Goal: Check status: Check status

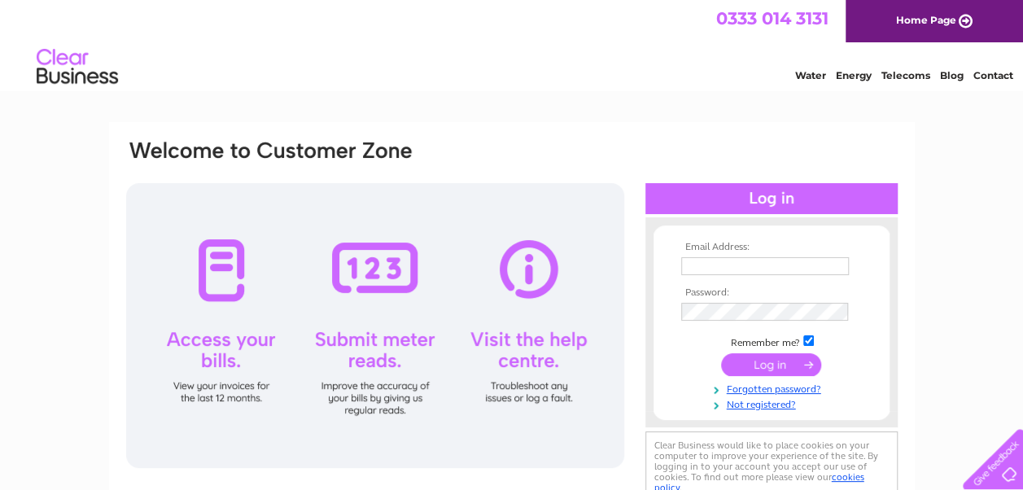
click at [708, 259] on input "text" at bounding box center [765, 266] width 168 height 18
type input "richard.smith@eastdunbarton.gov.uk"
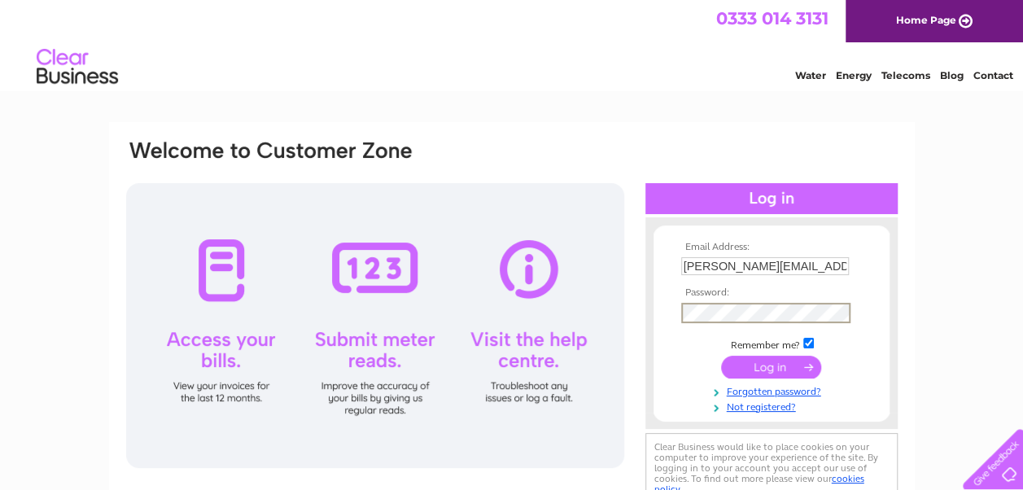
click at [708, 356] on input "submit" at bounding box center [771, 367] width 100 height 23
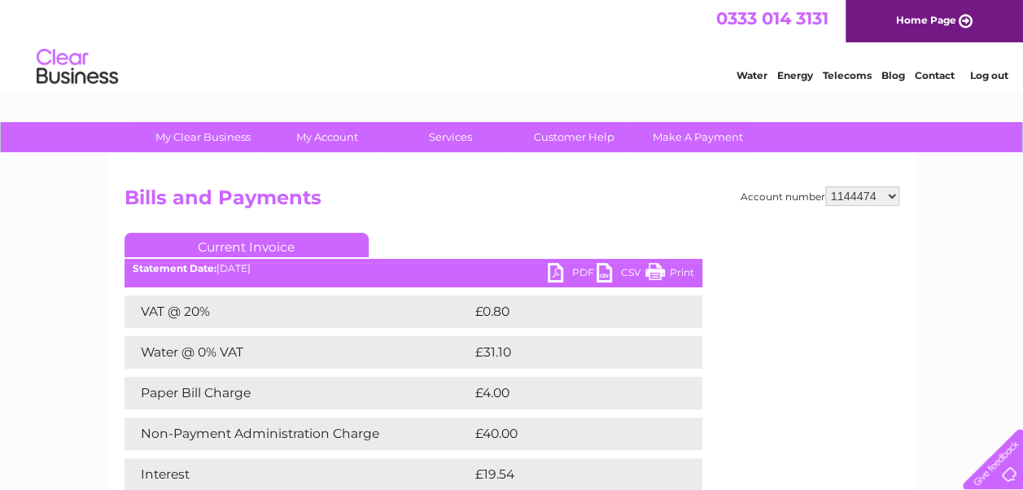
click at [853, 194] on select "910519 924735 949926 953550 995586 1144474 1147038 30264617 30291883 30294298 3…" at bounding box center [862, 196] width 74 height 20
select select "910519"
click at [825, 186] on select "910519 924735 949926 953550 995586 1144474 1147038 30264617 30291883 30294298 3…" at bounding box center [862, 196] width 74 height 20
click at [861, 195] on select "910519 924735 949926 953550 995586 1144474 1147038 30264617 30291883 30294298 3…" at bounding box center [862, 196] width 74 height 20
click at [825, 186] on select "910519 924735 949926 953550 995586 1144474 1147038 30264617 30291883 30294298 3…" at bounding box center [862, 196] width 74 height 20
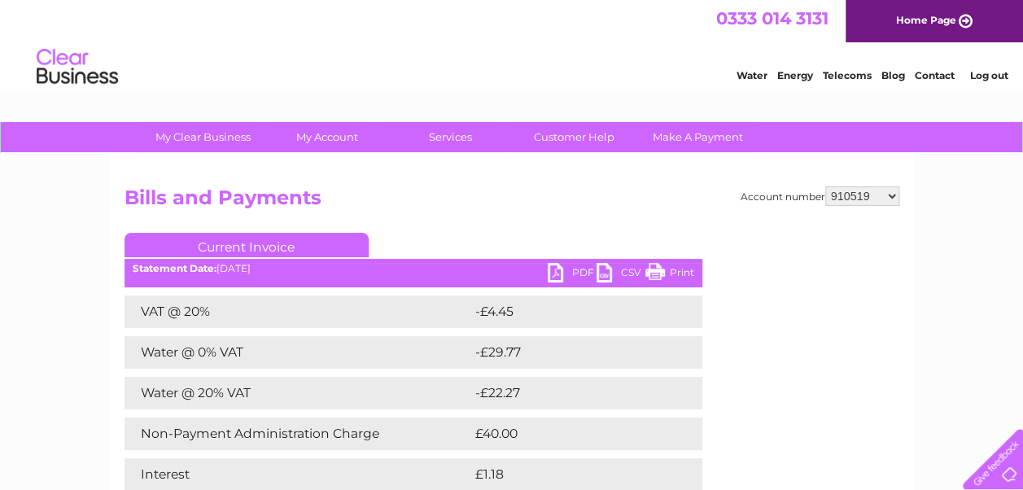
scroll to position [168, 0]
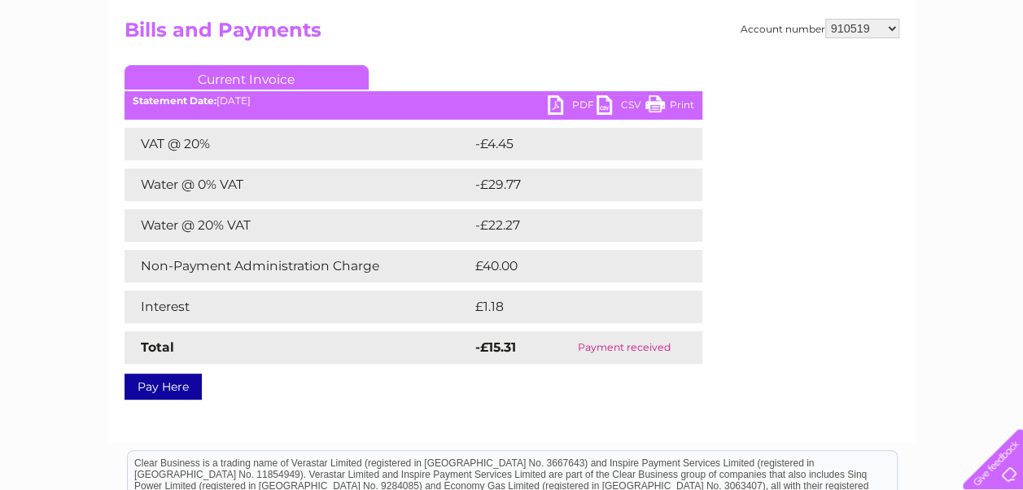
click at [844, 26] on select "910519 924735 949926 953550 995586 1144474 1147038 30264617 30291883 30294298 3…" at bounding box center [862, 29] width 74 height 20
select select "924735"
click at [825, 19] on select "910519 924735 949926 953550 995586 1144474 1147038 30264617 30291883 30294298 3…" at bounding box center [862, 29] width 74 height 20
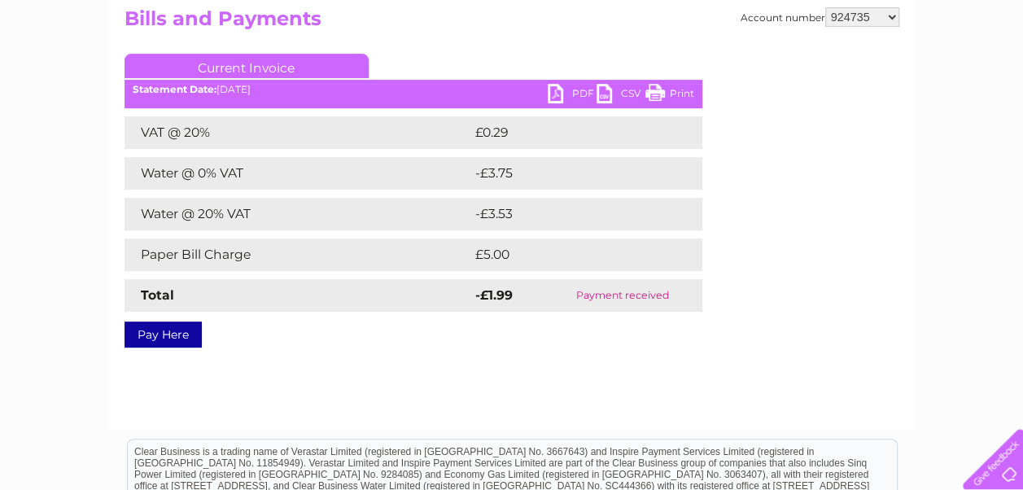
scroll to position [177, 0]
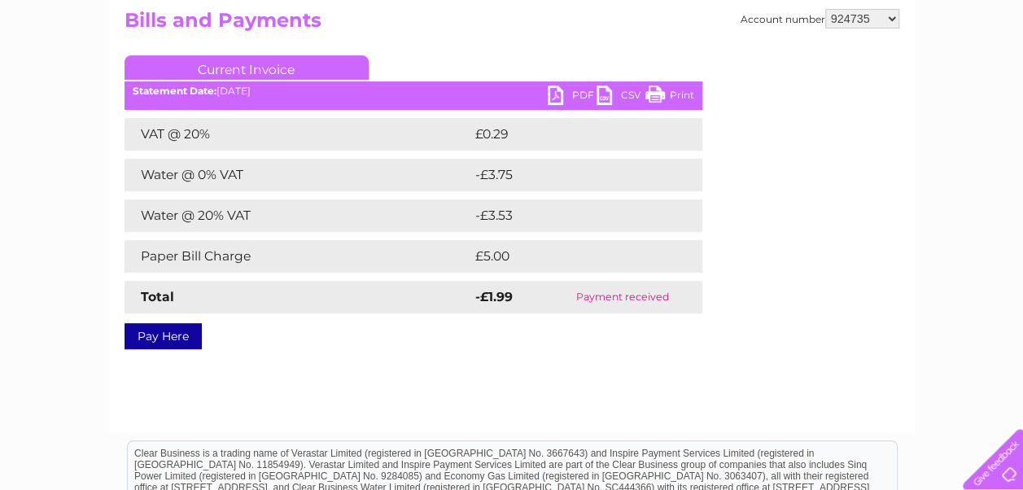
click at [856, 13] on select "910519 924735 949926 953550 995586 1144474 1147038 30264617 30291883 30294298 3…" at bounding box center [862, 19] width 74 height 20
select select "949926"
click at [825, 9] on select "910519 924735 949926 953550 995586 1144474 1147038 30264617 30291883 30294298 3…" at bounding box center [862, 19] width 74 height 20
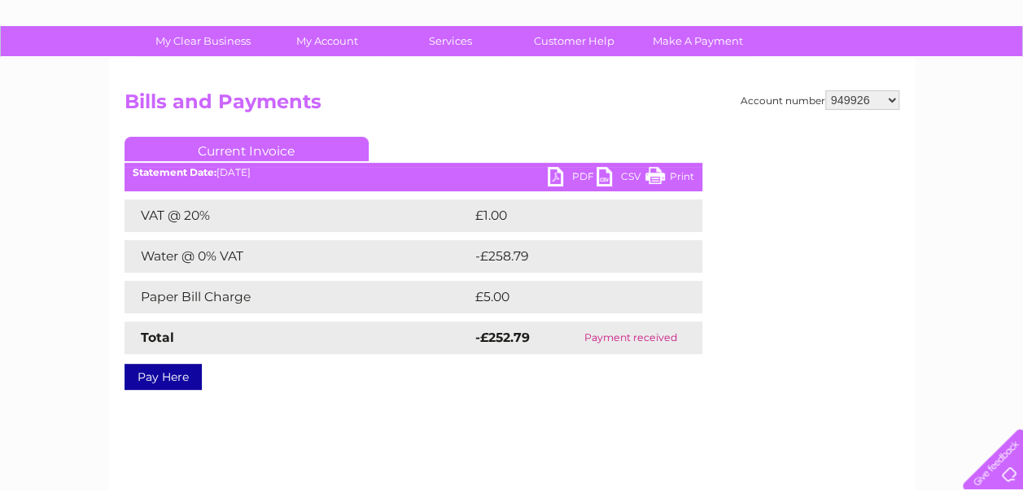
scroll to position [99, 0]
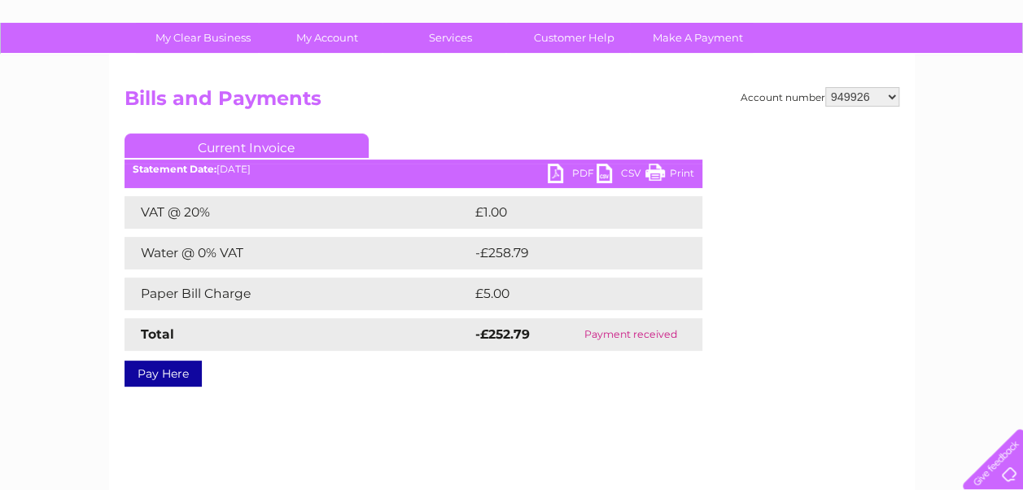
click at [847, 93] on select "910519 924735 949926 953550 995586 1144474 1147038 30264617 30291883 30294298 3…" at bounding box center [862, 97] width 74 height 20
select select "953550"
click at [825, 87] on select "910519 924735 949926 953550 995586 1144474 1147038 30264617 30291883 30294298 3…" at bounding box center [862, 97] width 74 height 20
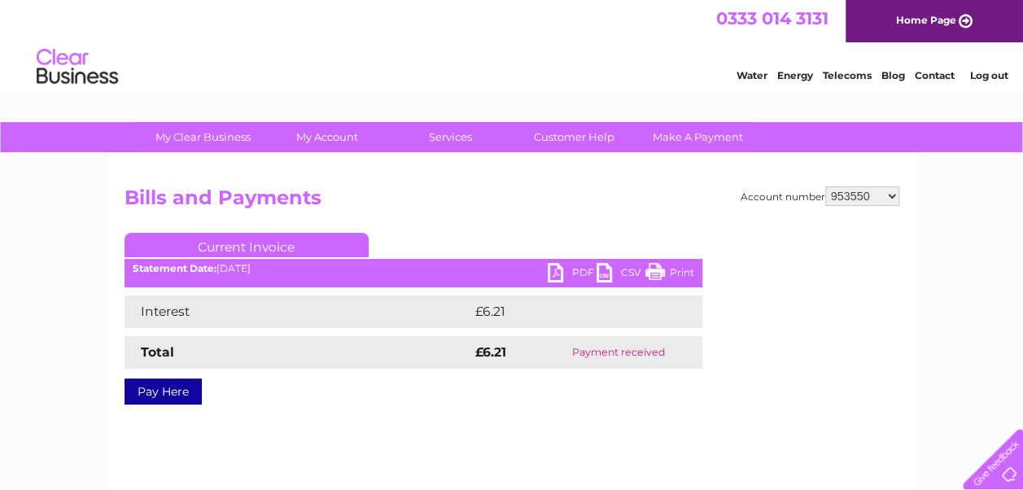
click at [841, 192] on select "910519 924735 949926 953550 995586 1144474 1147038 30264617 30291883 30294298 3…" at bounding box center [862, 196] width 74 height 20
select select "995586"
click at [825, 186] on select "910519 924735 949926 953550 995586 1144474 1147038 30264617 30291883 30294298 3…" at bounding box center [862, 196] width 74 height 20
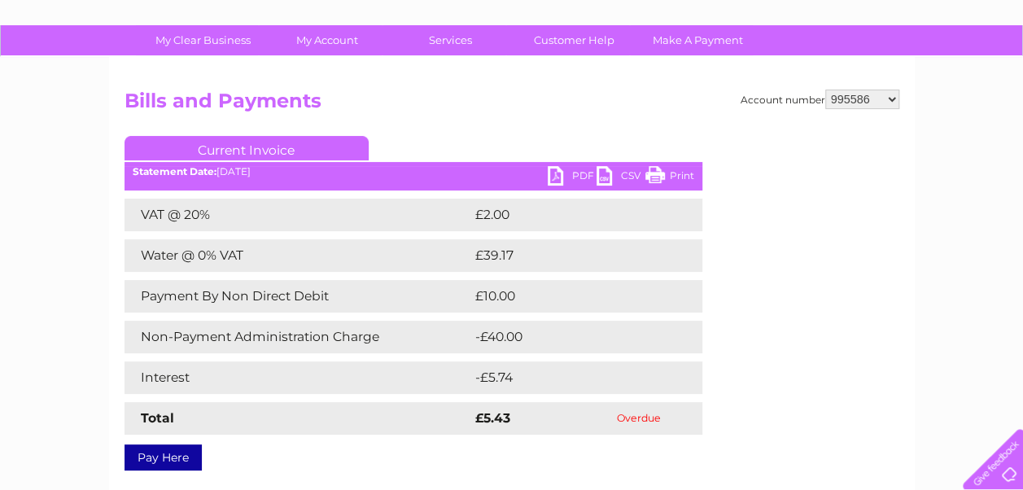
scroll to position [99, 0]
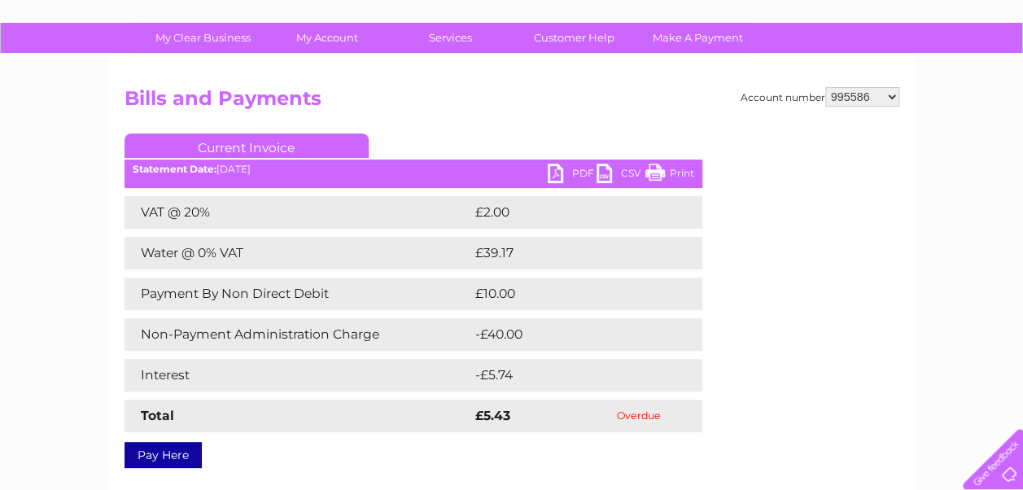
click at [851, 94] on select "910519 924735 949926 953550 995586 1144474 1147038 30264617 30291883 30294298 3…" at bounding box center [862, 97] width 74 height 20
select select "1144474"
click at [825, 87] on select "910519 924735 949926 953550 995586 1144474 1147038 30264617 30291883 30294298 3…" at bounding box center [862, 97] width 74 height 20
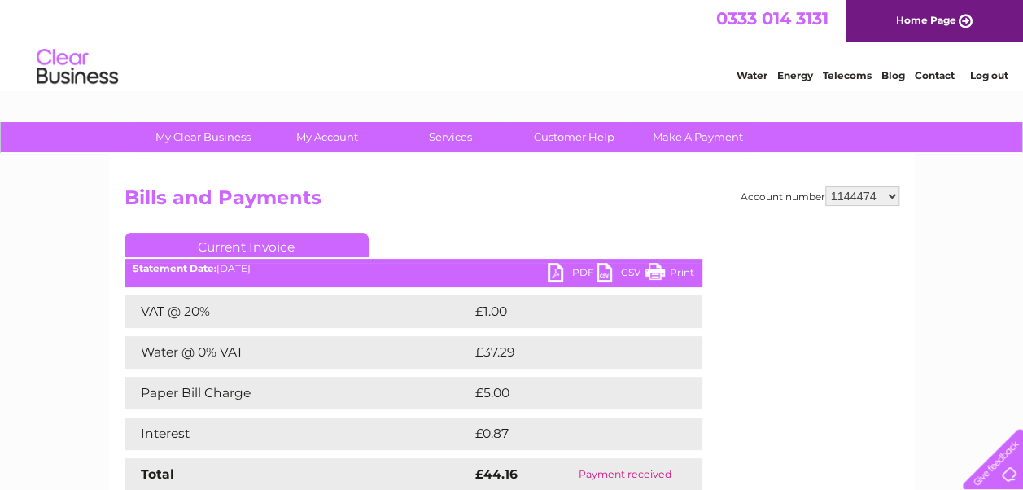
scroll to position [55, 0]
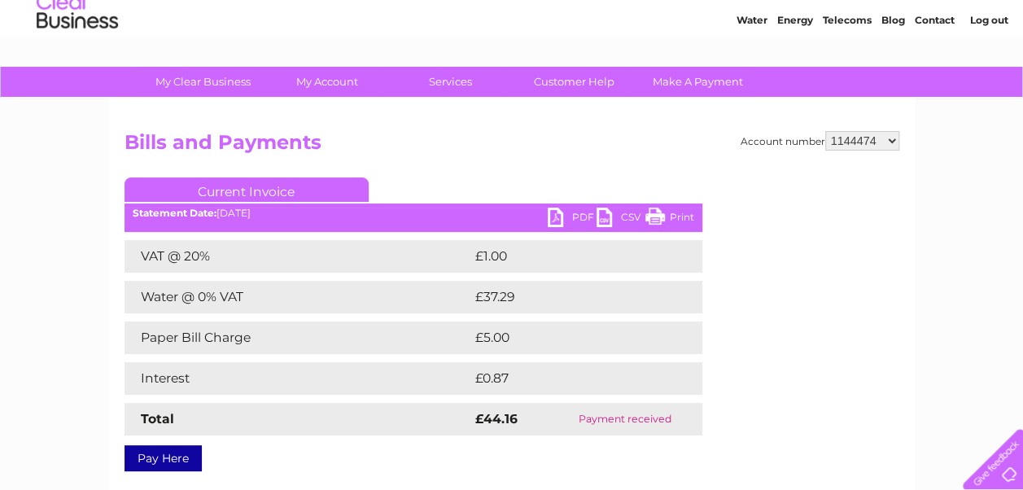
click at [861, 139] on select "910519 924735 949926 953550 995586 1144474 1147038 30264617 30291883 30294298 3…" at bounding box center [862, 141] width 74 height 20
select select "1147038"
click at [825, 131] on select "910519 924735 949926 953550 995586 1144474 1147038 30264617 30291883 30294298 3…" at bounding box center [862, 141] width 74 height 20
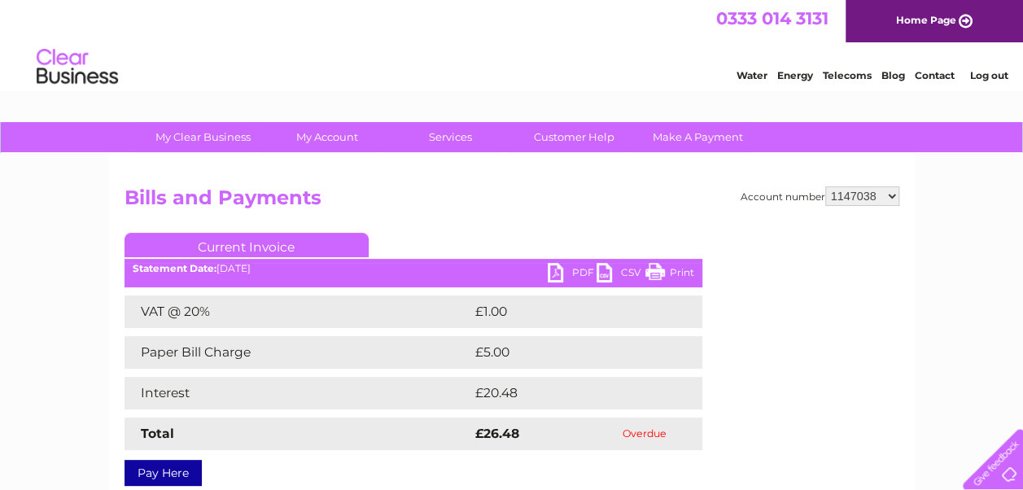
click at [866, 204] on select "910519 924735 949926 953550 995586 1144474 1147038 30264617 30291883 30294298 3…" at bounding box center [862, 196] width 74 height 20
select select "30264617"
click at [825, 186] on select "910519 924735 949926 953550 995586 1144474 1147038 30264617 30291883 30294298 3…" at bounding box center [862, 196] width 74 height 20
click at [856, 185] on div "Account number 910519 924735 949926 953550 995586 1144474 1147038 30264617 3029…" at bounding box center [512, 382] width 806 height 456
click at [847, 195] on select "910519 924735 949926 953550 995586 1144474 1147038 30264617 30291883 30294298 3…" at bounding box center [862, 196] width 74 height 20
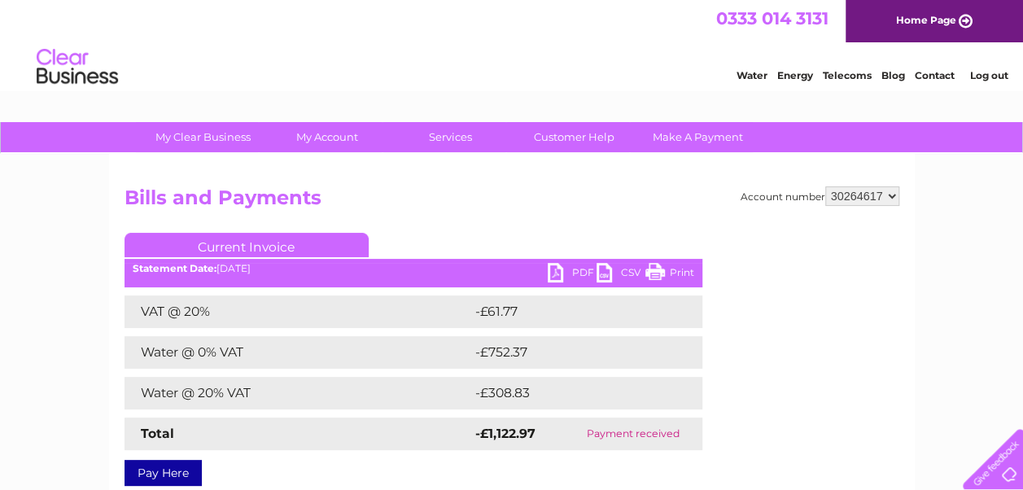
select select "30291883"
click at [825, 186] on select "910519 924735 949926 953550 995586 1144474 1147038 30264617 30291883 30294298 3…" at bounding box center [862, 196] width 74 height 20
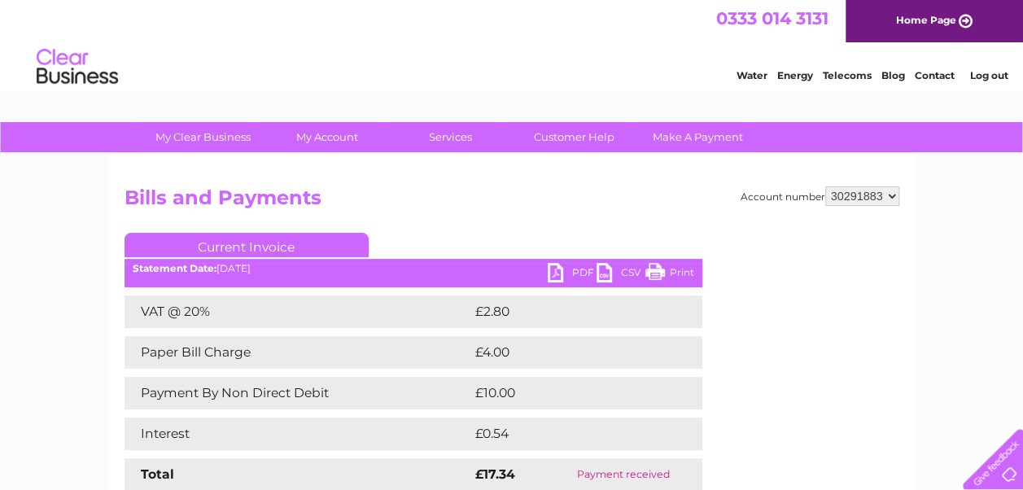
click at [853, 190] on select "910519 924735 949926 953550 995586 1144474 1147038 30264617 30291883 30294298 3…" at bounding box center [862, 196] width 74 height 20
select select "30294298"
click at [825, 186] on select "910519 924735 949926 953550 995586 1144474 1147038 30264617 30291883 30294298 3…" at bounding box center [862, 196] width 74 height 20
click at [870, 195] on select "910519 924735 949926 953550 995586 1144474 1147038 30264617 30291883 30294298 3…" at bounding box center [862, 196] width 74 height 20
select select "30298522"
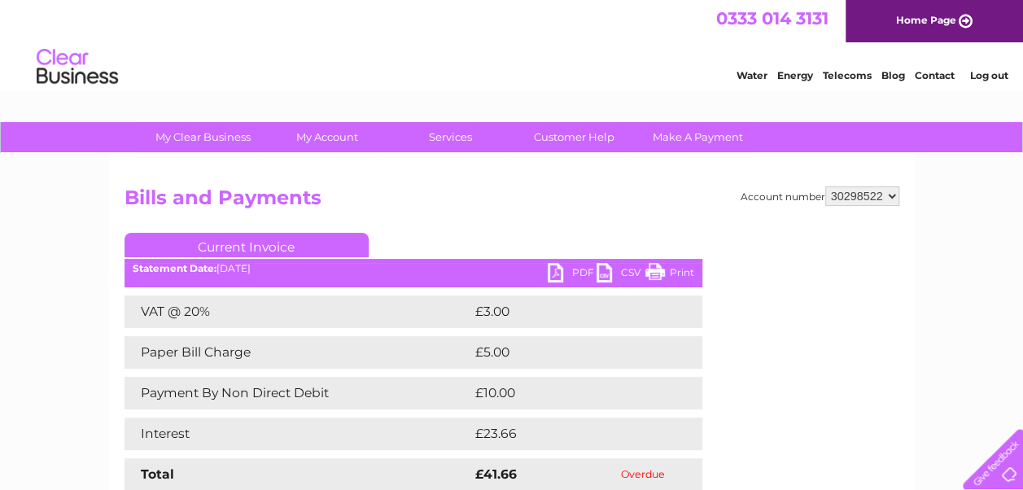
click at [825, 186] on select "910519 924735 949926 953550 995586 1144474 1147038 30264617 30291883 30294298 3…" at bounding box center [862, 196] width 74 height 20
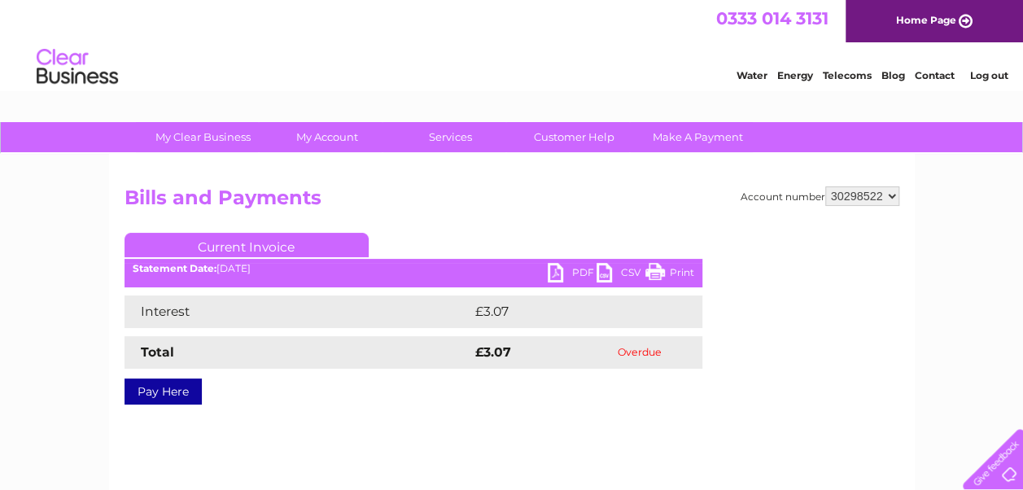
click at [847, 193] on select "910519 924735 949926 953550 995586 1144474 1147038 30264617 30291883 30294298 3…" at bounding box center [862, 196] width 74 height 20
select select "30313523"
click at [825, 186] on select "910519 924735 949926 953550 995586 1144474 1147038 30264617 30291883 30294298 3…" at bounding box center [862, 196] width 74 height 20
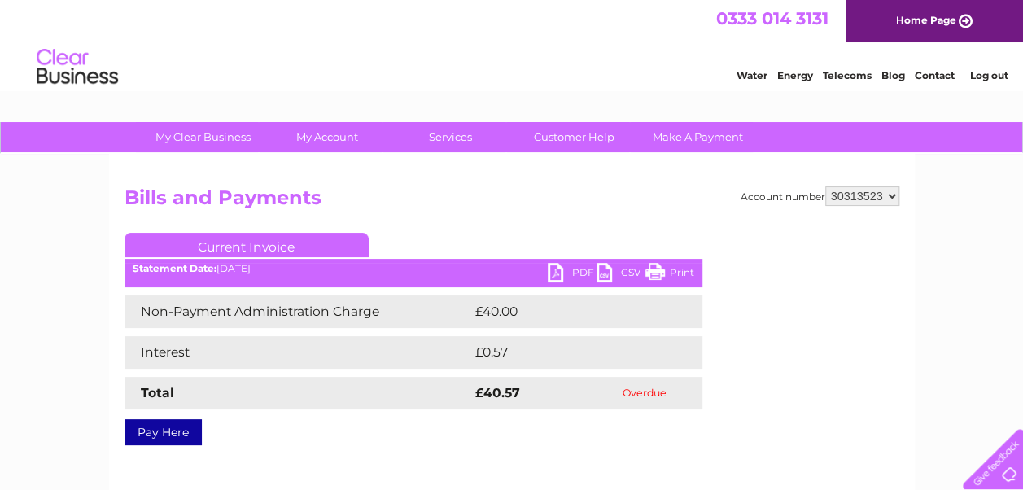
click at [858, 192] on select "910519 924735 949926 953550 995586 1144474 1147038 30264617 30291883 30294298 3…" at bounding box center [862, 196] width 74 height 20
select select "30315186"
click at [825, 186] on select "910519 924735 949926 953550 995586 1144474 1147038 30264617 30291883 30294298 3…" at bounding box center [862, 196] width 74 height 20
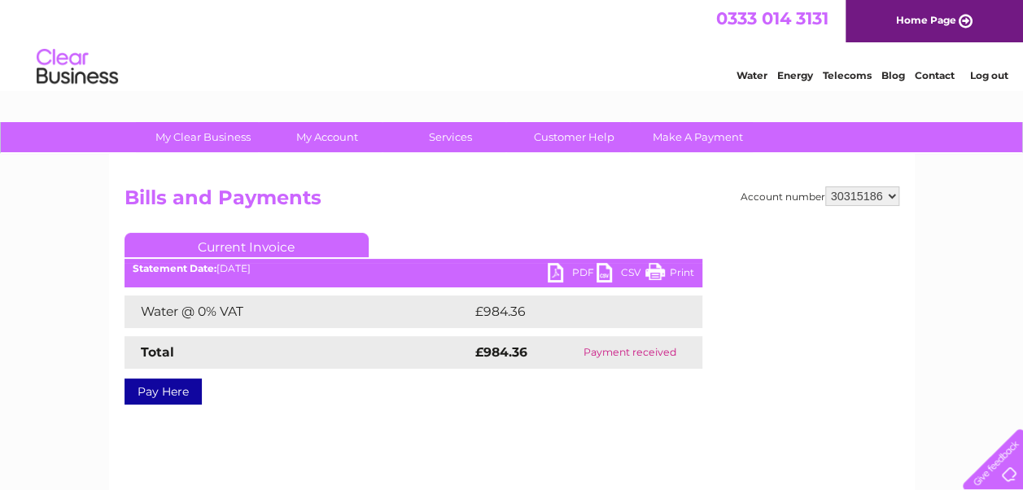
click at [840, 190] on select "910519 924735 949926 953550 995586 1144474 1147038 30264617 30291883 30294298 3…" at bounding box center [862, 196] width 74 height 20
select select "30318118"
click at [825, 186] on select "910519 924735 949926 953550 995586 1144474 1147038 30264617 30291883 30294298 3…" at bounding box center [862, 196] width 74 height 20
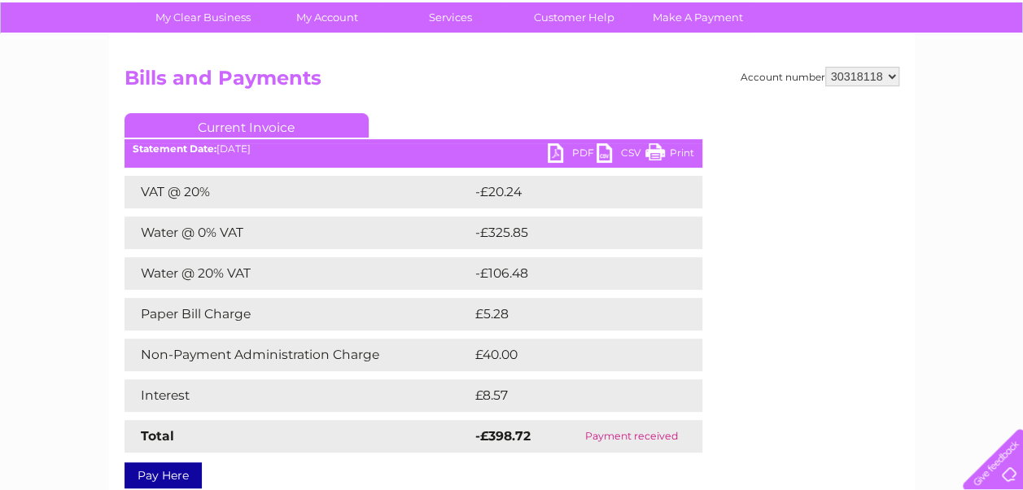
scroll to position [120, 0]
